Goal: Transaction & Acquisition: Obtain resource

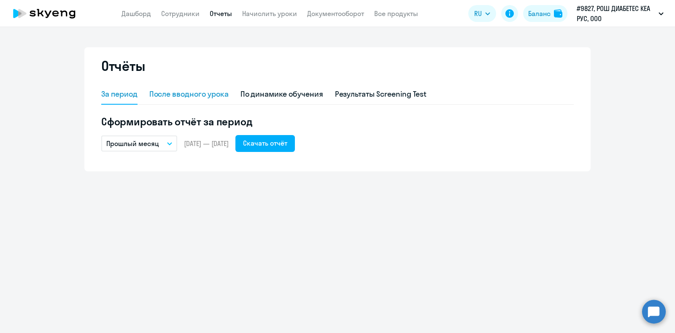
click at [205, 98] on div "После вводного урока" at bounding box center [188, 94] width 79 height 11
select select "10"
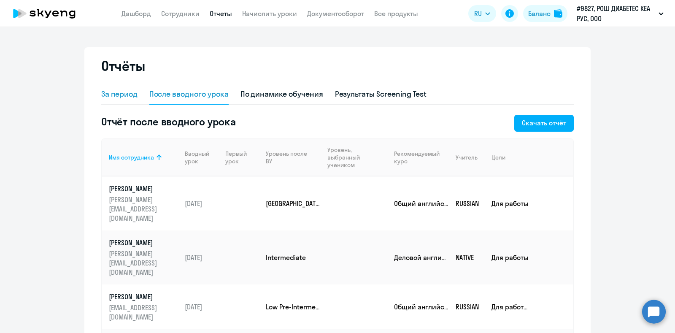
click at [118, 95] on div "За период" at bounding box center [119, 94] width 36 height 11
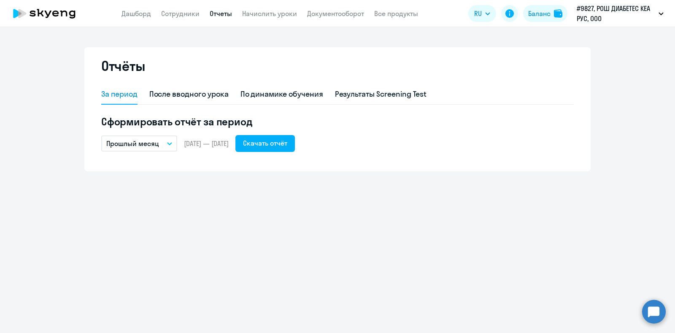
click at [167, 144] on icon "button" at bounding box center [169, 143] width 5 height 3
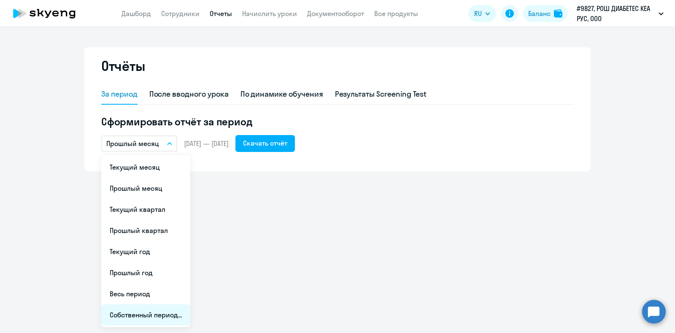
click at [157, 313] on li "Собственный период..." at bounding box center [145, 314] width 89 height 21
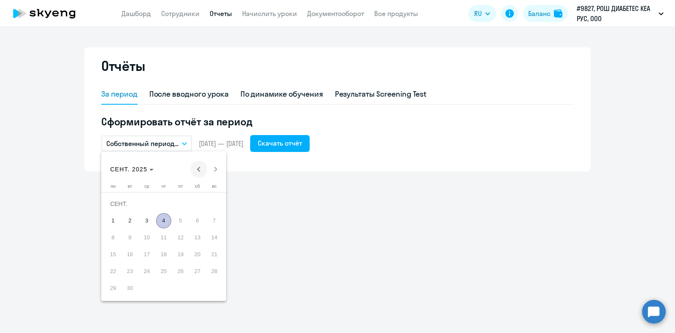
click at [199, 168] on span "Previous month" at bounding box center [198, 169] width 17 height 17
click at [198, 168] on span "Previous month" at bounding box center [198, 169] width 17 height 17
click at [197, 168] on span "Previous month" at bounding box center [198, 169] width 17 height 17
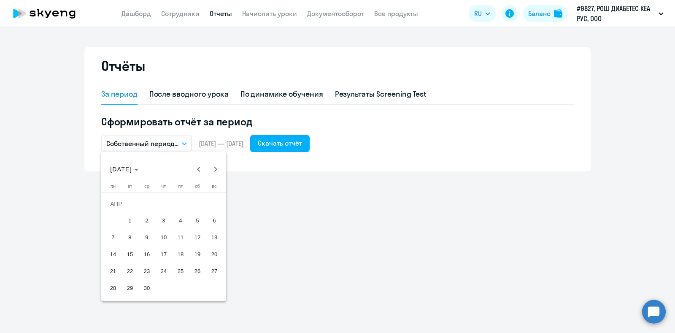
click at [129, 214] on span "1" at bounding box center [129, 220] width 15 height 15
click at [213, 168] on span "Next month" at bounding box center [215, 169] width 17 height 17
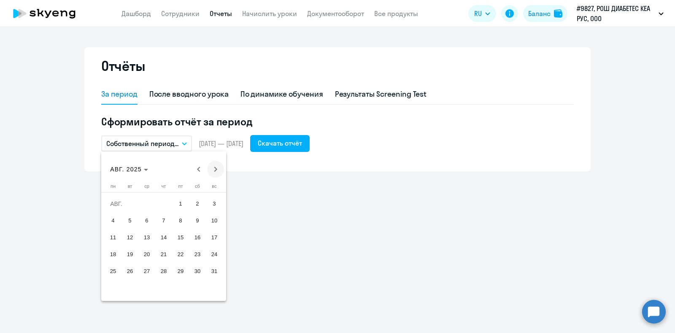
click at [209, 167] on span "Next month" at bounding box center [215, 169] width 17 height 17
click at [164, 219] on span "4" at bounding box center [163, 220] width 15 height 15
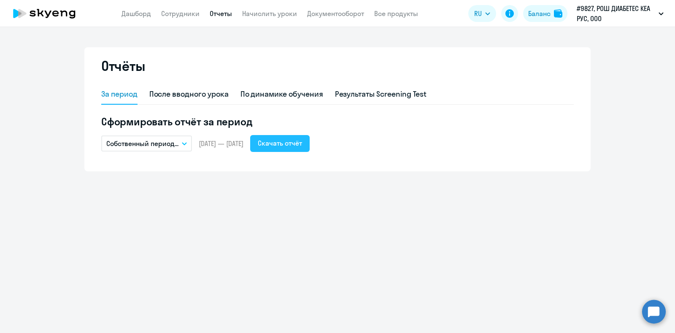
click at [302, 144] on div "Скачать отчёт" at bounding box center [280, 143] width 44 height 10
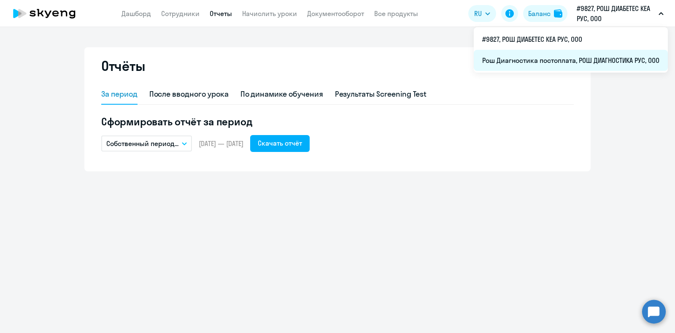
click at [588, 62] on li "Рош Диагностика постоплата, РОШ ДИАГНОСТИКА РУС, ООО" at bounding box center [571, 60] width 194 height 21
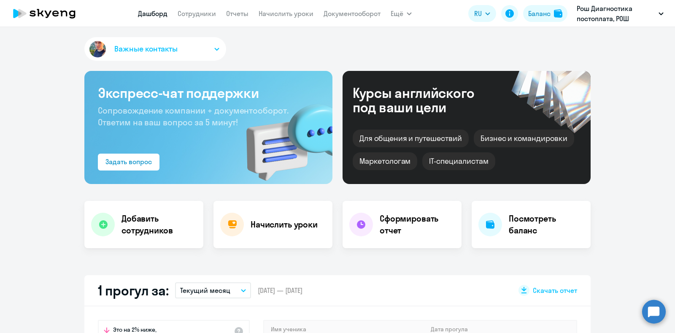
select select "30"
click at [232, 16] on link "Отчеты" at bounding box center [237, 13] width 22 height 8
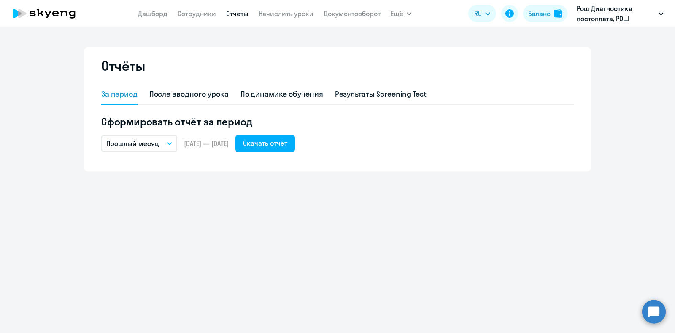
click at [167, 143] on icon "button" at bounding box center [169, 143] width 5 height 3
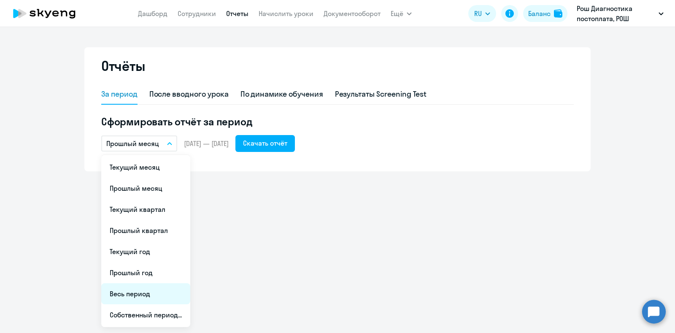
click at [148, 294] on li "Весь период" at bounding box center [145, 293] width 89 height 21
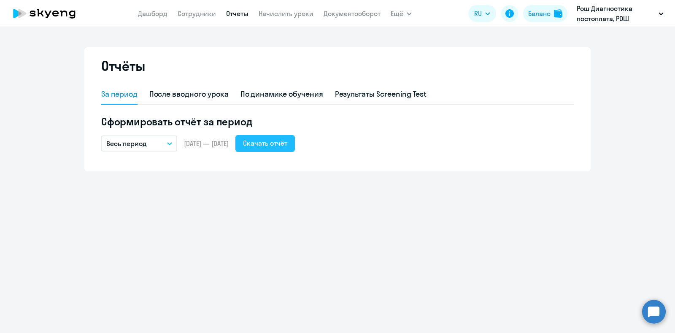
click at [274, 141] on div "Скачать отчёт" at bounding box center [265, 143] width 44 height 10
click at [281, 94] on div "По динамике обучения" at bounding box center [281, 94] width 83 height 11
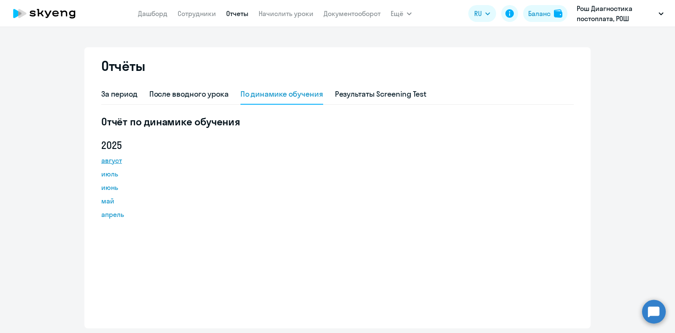
click at [116, 160] on link "август" at bounding box center [139, 160] width 76 height 10
